Goal: Task Accomplishment & Management: Complete application form

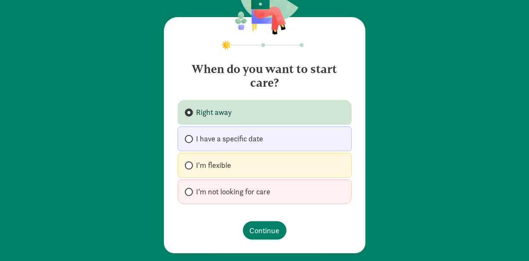
scroll to position [51, 0]
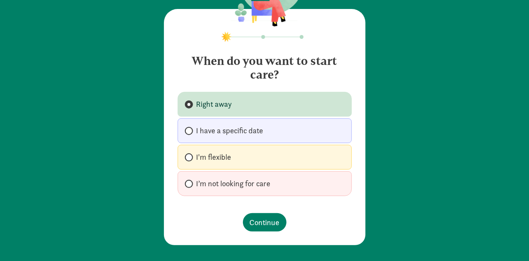
click at [265, 163] on label "I'm flexible" at bounding box center [264, 157] width 174 height 25
click at [190, 160] on input "I'm flexible" at bounding box center [188, 157] width 6 height 6
radio input "true"
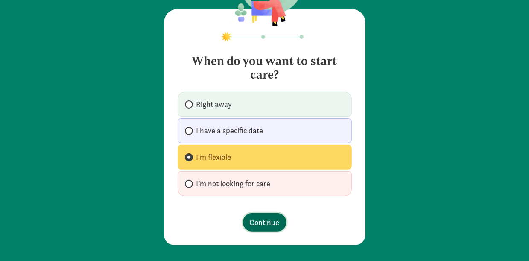
click at [268, 218] on span "Continue" at bounding box center [265, 222] width 30 height 12
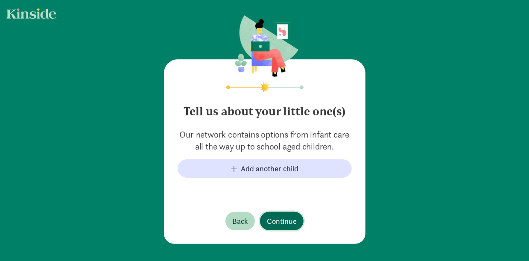
scroll to position [45, 0]
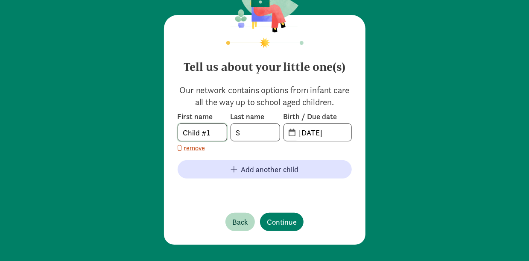
click at [210, 128] on input "Child #1" at bounding box center [202, 132] width 49 height 17
type input "Gabriel"
type input "Rochet"
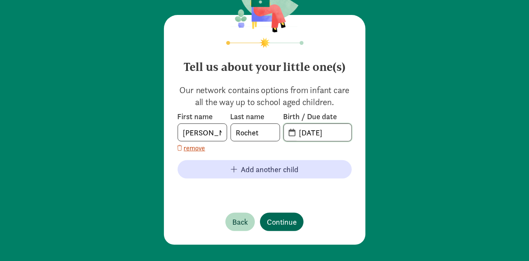
type input "12-10-2024"
click at [270, 218] on span "Continue" at bounding box center [282, 222] width 30 height 12
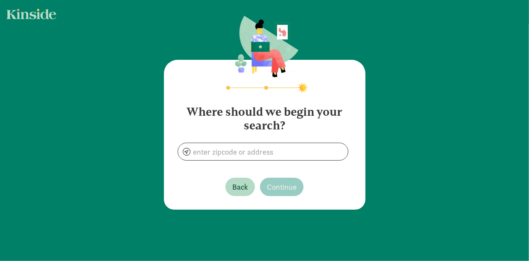
scroll to position [0, 0]
click at [269, 147] on input at bounding box center [263, 151] width 170 height 17
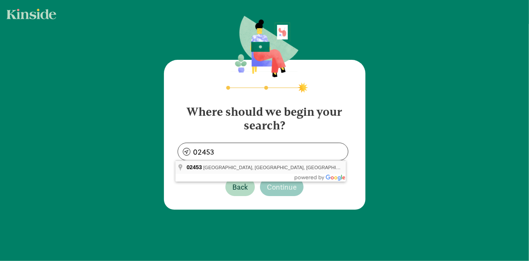
type input "Waltham, MA 02453, USA"
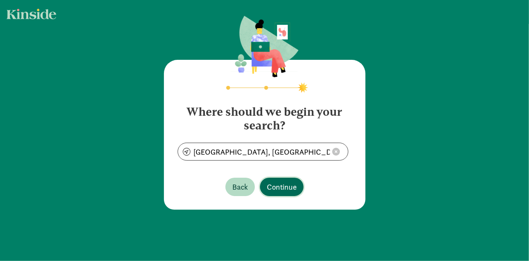
click at [279, 190] on span "Continue" at bounding box center [282, 187] width 30 height 12
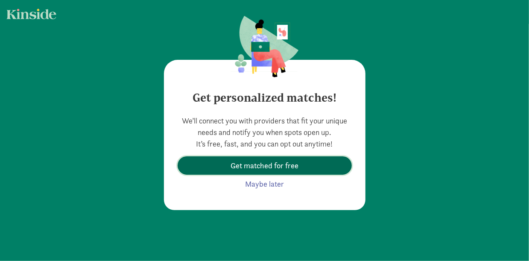
click at [284, 167] on span "Get matched for free" at bounding box center [264, 166] width 68 height 12
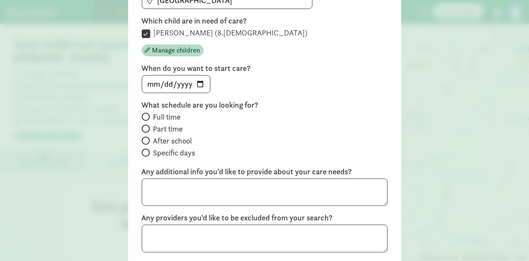
scroll to position [125, 0]
click at [177, 155] on span "Specific days" at bounding box center [174, 153] width 42 height 10
click at [147, 155] on input "Specific days" at bounding box center [145, 153] width 6 height 6
radio input "true"
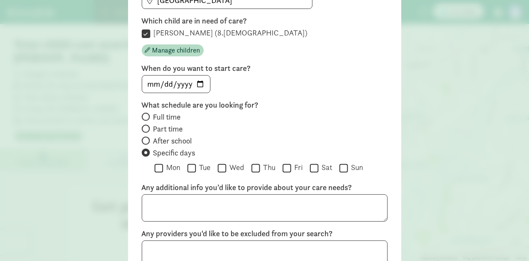
click at [177, 155] on span "Specific days" at bounding box center [174, 153] width 42 height 10
click at [147, 155] on input "Specific days" at bounding box center [145, 153] width 6 height 6
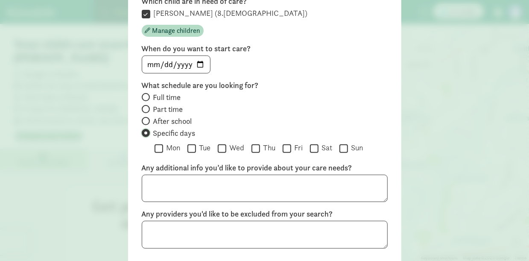
scroll to position [145, 0]
click at [195, 62] on input "date" at bounding box center [176, 64] width 68 height 17
type input "2025-08-29"
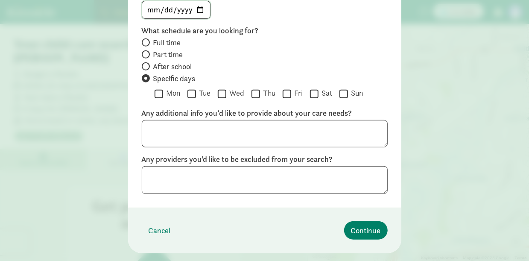
scroll to position [200, 0]
click at [216, 129] on textarea at bounding box center [265, 133] width 246 height 28
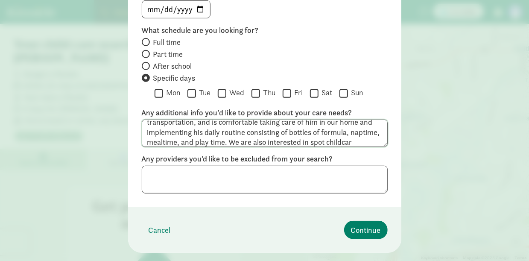
scroll to position [56, 0]
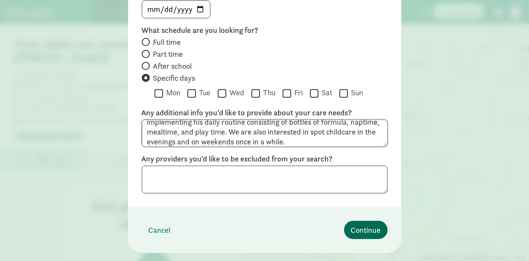
type textarea "We are looking for as-needed back-up in-home childcare. In particular our nanny…"
click at [369, 221] on button "Continue" at bounding box center [366, 230] width 44 height 18
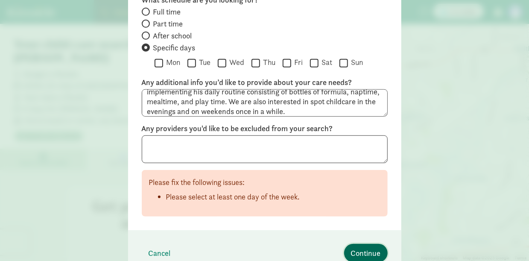
scroll to position [219, 0]
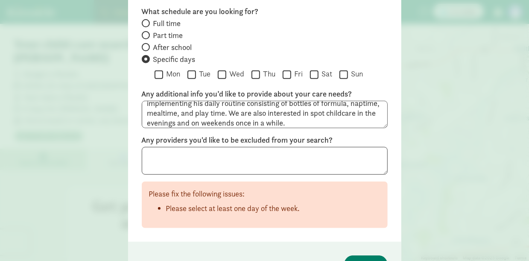
drag, startPoint x: 157, startPoint y: 70, endPoint x: 183, endPoint y: 73, distance: 26.6
click at [183, 73] on div " Mon  Tue  Wed  Thu  Fri  Sat  Sun" at bounding box center [270, 75] width 233 height 13
drag, startPoint x: 183, startPoint y: 73, endPoint x: 144, endPoint y: 73, distance: 39.3
click at [144, 73] on div "Full time Part time After school Specific days  Mon  Tue  Wed  Thu  Fri  …" at bounding box center [265, 50] width 246 height 64
drag, startPoint x: 144, startPoint y: 73, endPoint x: 153, endPoint y: 73, distance: 8.5
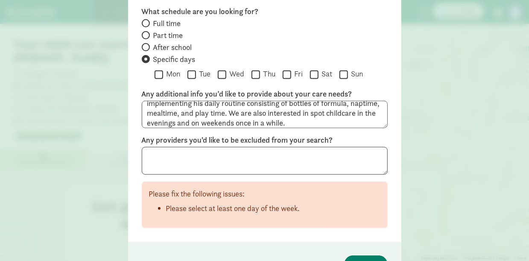
drag, startPoint x: 153, startPoint y: 73, endPoint x: 135, endPoint y: 76, distance: 17.7
click at [135, 76] on div "This info helps us find the best matches for you Where are you searching near? …" at bounding box center [264, 40] width 273 height 402
click at [154, 75] on input "Mon" at bounding box center [158, 75] width 9 height 12
checkbox input "true"
click at [196, 69] on label "Tue" at bounding box center [203, 74] width 15 height 10
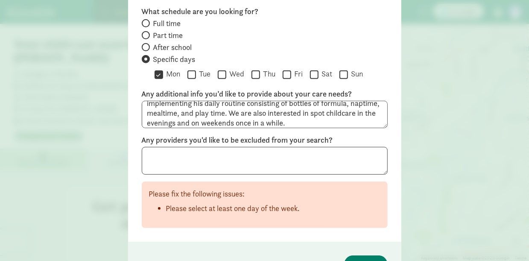
click at [195, 69] on input "Tue" at bounding box center [191, 75] width 9 height 12
checkbox input "true"
drag, startPoint x: 195, startPoint y: 69, endPoint x: 225, endPoint y: 70, distance: 29.9
click at [225, 70] on div " Mon  Tue  Wed  Thu  Fri  Sat  Sun" at bounding box center [270, 75] width 233 height 13
click at [226, 70] on label "Wed" at bounding box center [235, 74] width 18 height 10
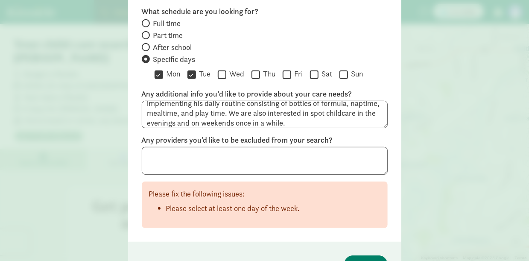
click at [225, 70] on input "Wed" at bounding box center [222, 75] width 9 height 12
checkbox input "true"
click at [258, 73] on input "Thu" at bounding box center [255, 75] width 9 height 12
checkbox input "true"
click at [289, 71] on input "Fri" at bounding box center [286, 75] width 9 height 12
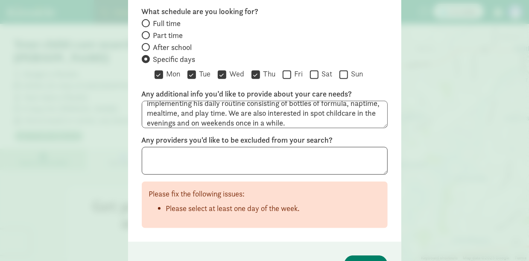
checkbox input "true"
click at [318, 69] on label "Sat" at bounding box center [325, 74] width 14 height 10
click at [317, 69] on input "Sat" at bounding box center [314, 75] width 9 height 12
checkbox input "true"
click at [344, 69] on input "Sun" at bounding box center [343, 75] width 9 height 12
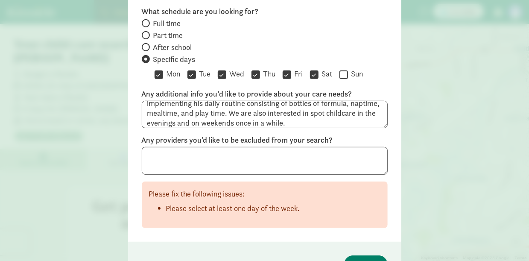
checkbox input "true"
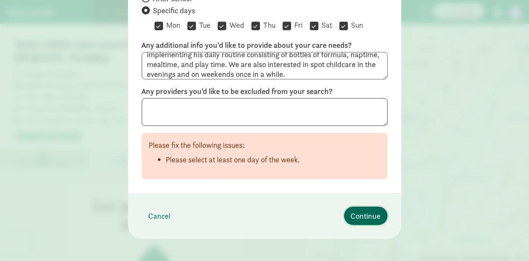
click at [367, 211] on span "Continue" at bounding box center [366, 216] width 30 height 12
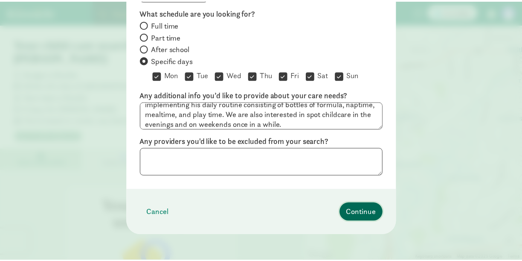
scroll to position [88, 0]
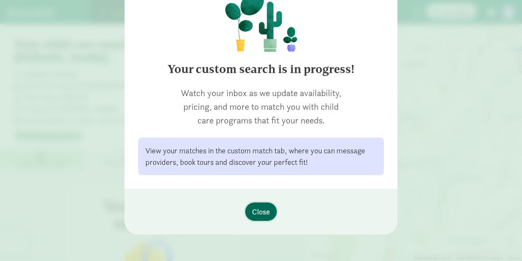
click at [262, 218] on button "Close" at bounding box center [261, 211] width 32 height 18
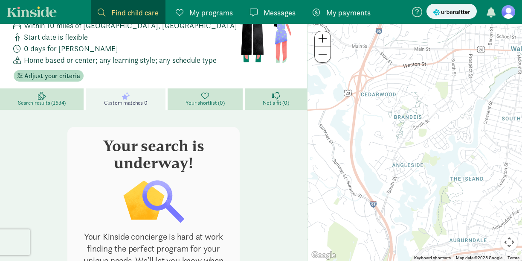
scroll to position [61, 0]
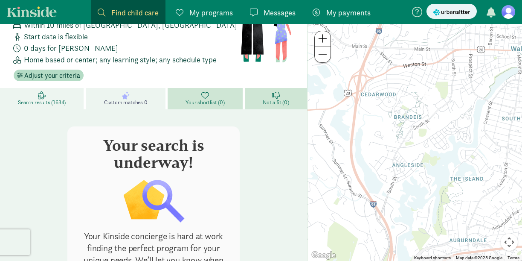
click at [50, 99] on span "Search results (1634)" at bounding box center [42, 102] width 48 height 7
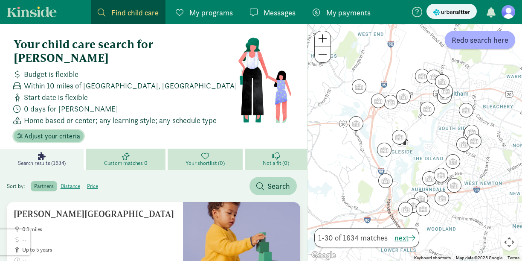
click at [57, 131] on span "Adjust your criteria" at bounding box center [52, 136] width 56 height 10
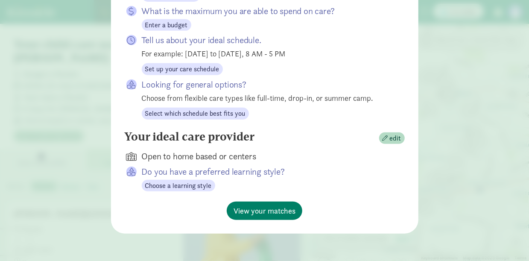
scroll to position [195, 0]
click at [392, 133] on div "Your ideal care provider edit" at bounding box center [265, 138] width 280 height 17
click at [392, 136] on span "edit" at bounding box center [395, 138] width 12 height 10
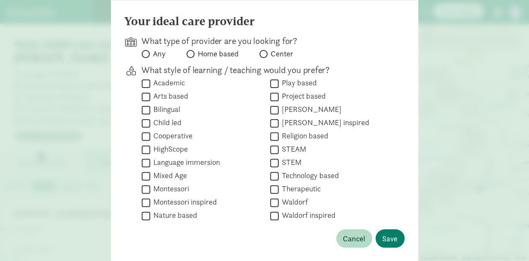
scroll to position [74, 0]
click at [205, 59] on span "Home based" at bounding box center [218, 54] width 41 height 10
click at [192, 57] on input "Home based" at bounding box center [189, 54] width 6 height 6
radio input "true"
click at [394, 239] on span "Save" at bounding box center [389, 239] width 15 height 12
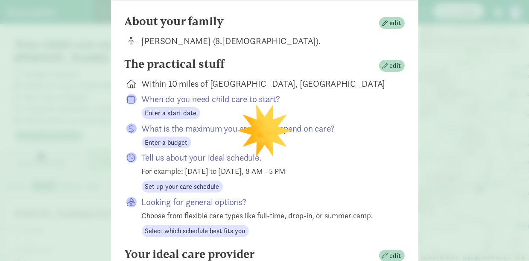
click at [394, 237] on div "Looking for general options? Choose from flexible care types like full-time, dr…" at bounding box center [265, 216] width 280 height 41
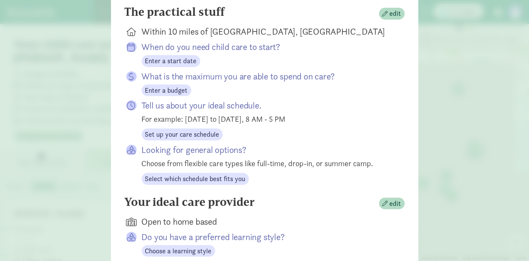
click at [390, 185] on div "Looking for general options? Choose from flexible care types like full-time, dr…" at bounding box center [265, 164] width 280 height 41
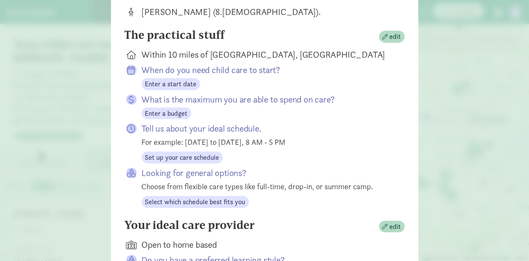
scroll to position [102, 0]
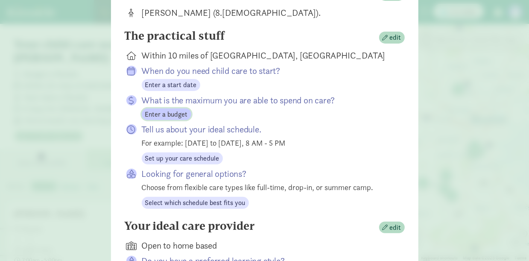
click at [177, 119] on span "Enter a budget" at bounding box center [166, 114] width 43 height 10
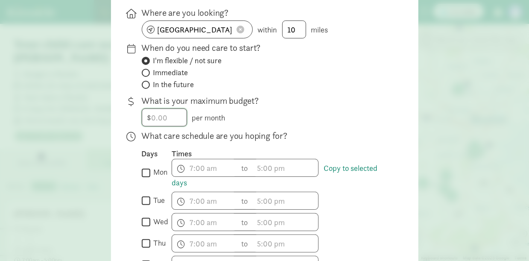
click at [177, 121] on input "number" at bounding box center [164, 117] width 44 height 17
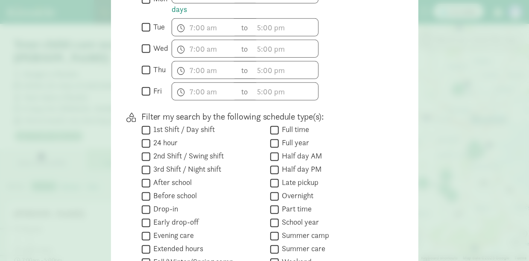
scroll to position [276, 0]
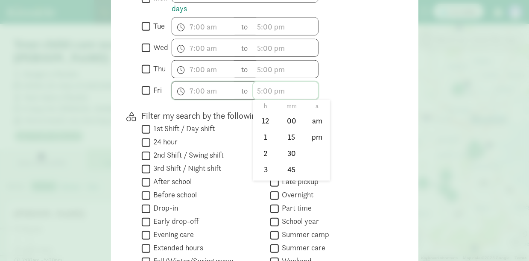
click at [255, 96] on input "text" at bounding box center [285, 90] width 65 height 17
click at [349, 163] on div " Half day AM" at bounding box center [330, 169] width 121 height 12
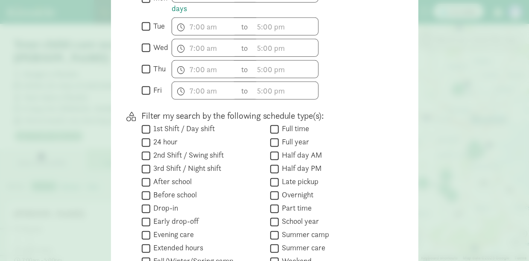
click at [349, 163] on div " Half day AM" at bounding box center [330, 169] width 121 height 12
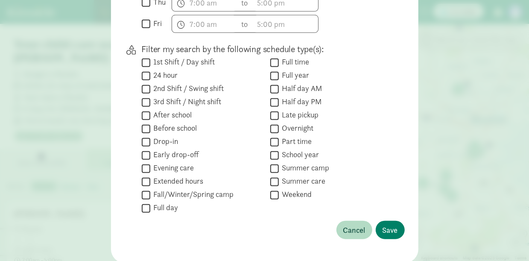
scroll to position [344, 0]
click at [284, 198] on label "Weekend" at bounding box center [295, 193] width 33 height 10
click at [279, 199] on input "Weekend" at bounding box center [274, 194] width 9 height 12
checkbox input "true"
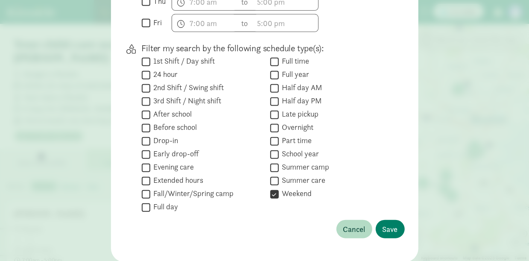
click at [294, 104] on label "Half day PM" at bounding box center [300, 101] width 43 height 10
click at [279, 104] on input "Half day PM" at bounding box center [274, 102] width 9 height 12
checkbox input "true"
click at [378, 232] on button "Save" at bounding box center [389, 229] width 29 height 18
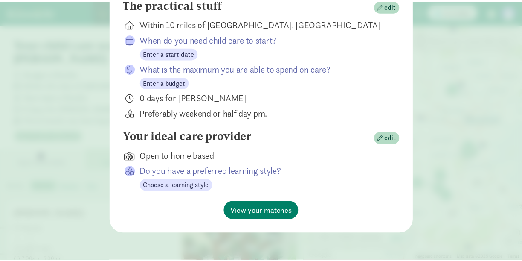
scroll to position [139, 0]
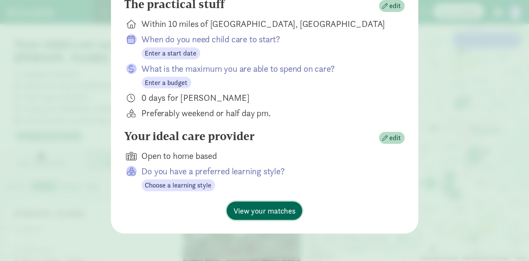
click at [282, 212] on span "View your matches" at bounding box center [264, 211] width 62 height 12
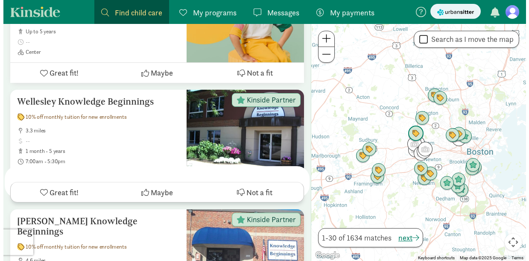
scroll to position [0, 0]
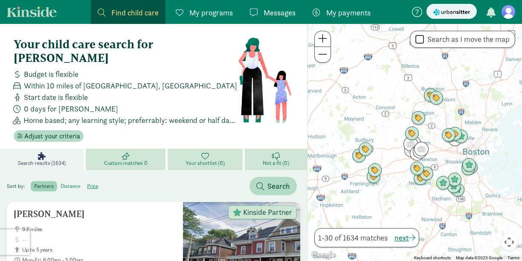
click at [84, 181] on label "distance" at bounding box center [93, 186] width 18 height 10
click at [61, 183] on input "distance" at bounding box center [61, 183] width 0 height 0
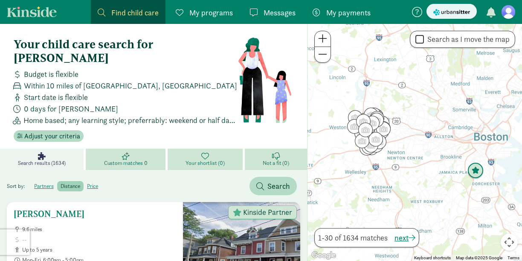
click at [248, 205] on div "Kinside Partner" at bounding box center [262, 212] width 69 height 14
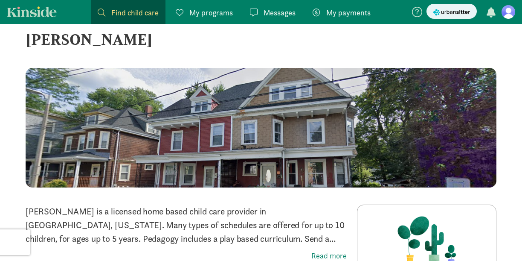
scroll to position [100, 0]
